Goal: Find specific page/section: Find specific page/section

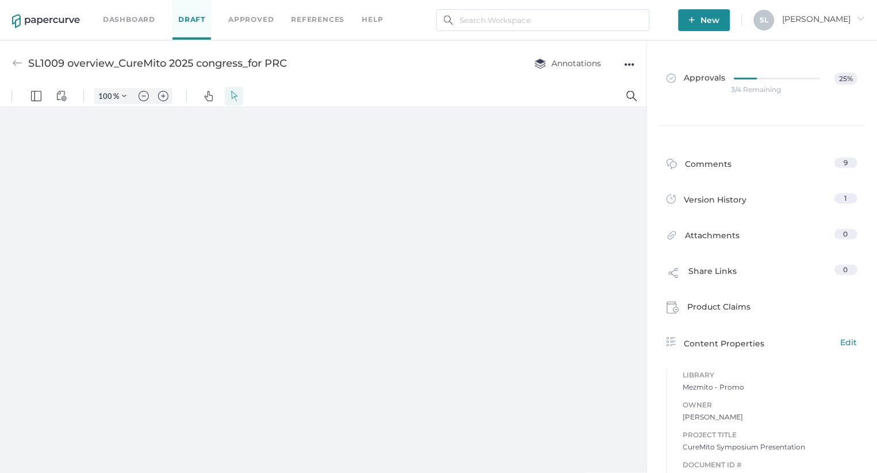
type input "85"
